Goal: Information Seeking & Learning: Learn about a topic

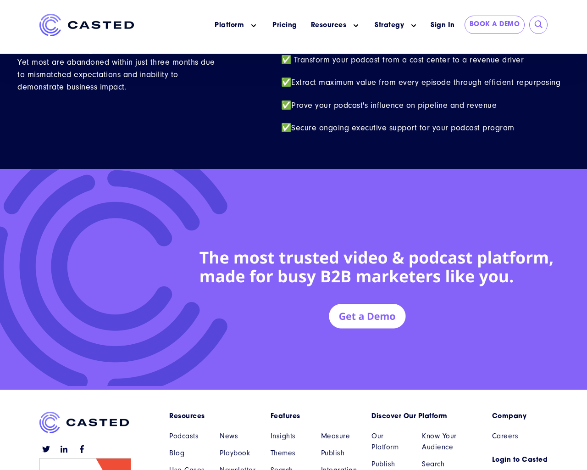
scroll to position [4009, 0]
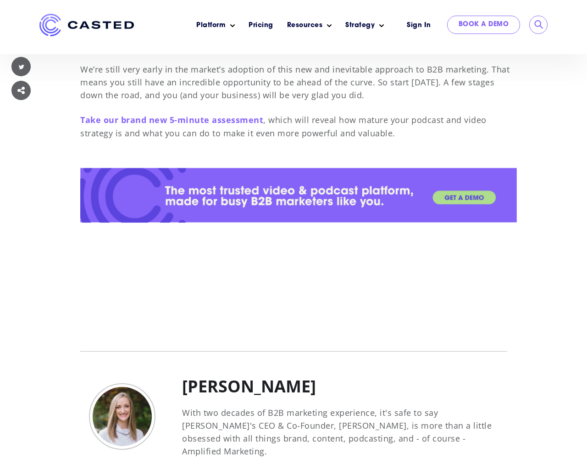
scroll to position [6878, 0]
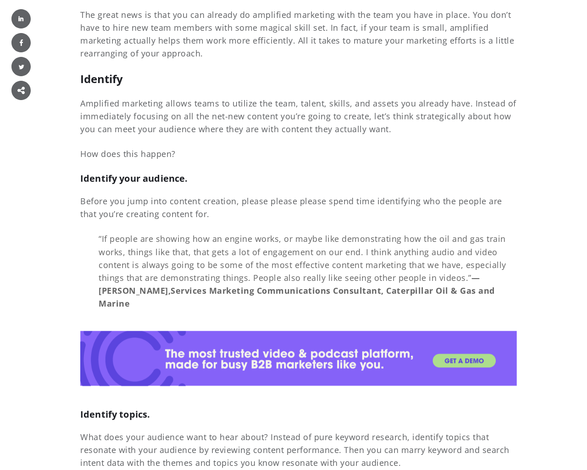
scroll to position [6878, 0]
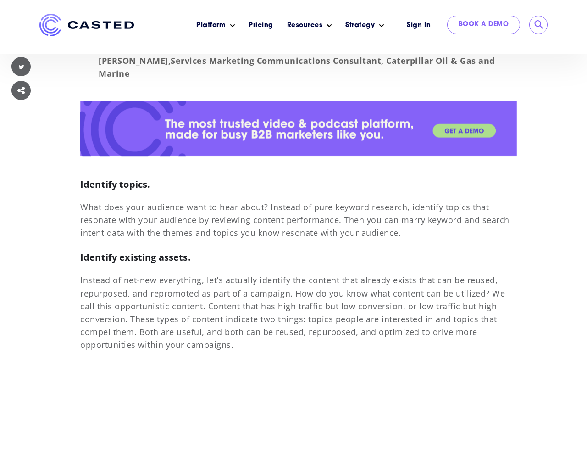
scroll to position [6878, 0]
